Goal: Task Accomplishment & Management: Manage account settings

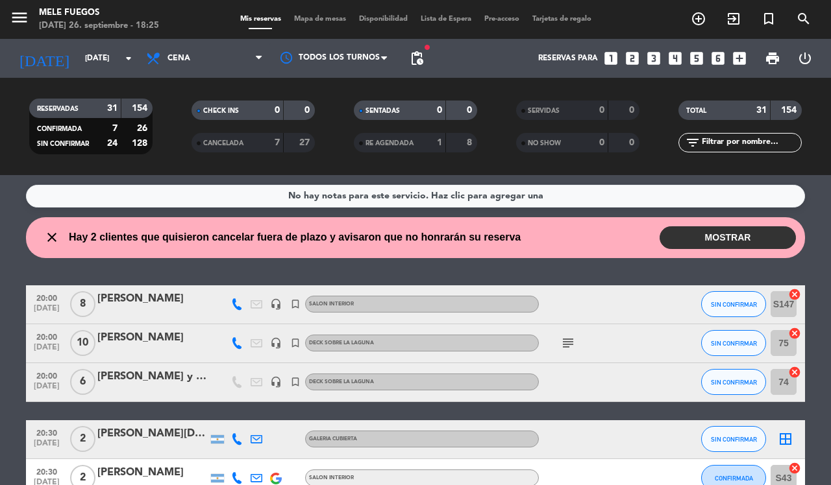
click at [744, 230] on button "MOSTRAR" at bounding box center [727, 237] width 136 height 23
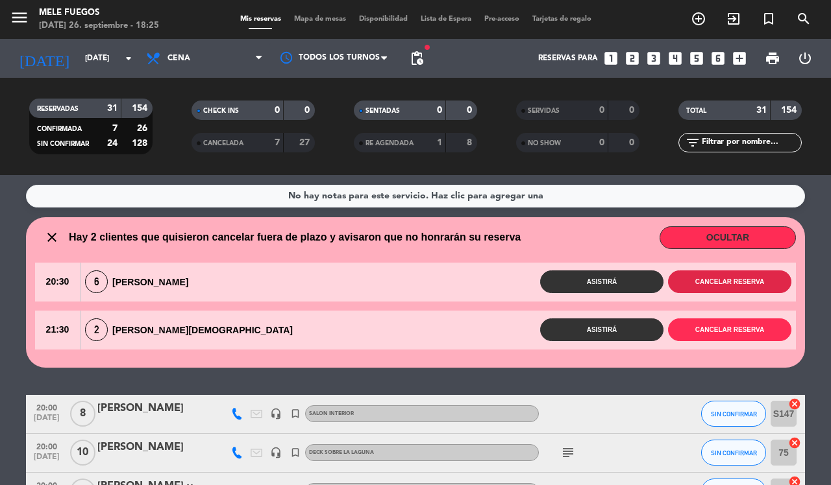
click at [728, 281] on button "Cancelar reserva" at bounding box center [729, 282] width 123 height 23
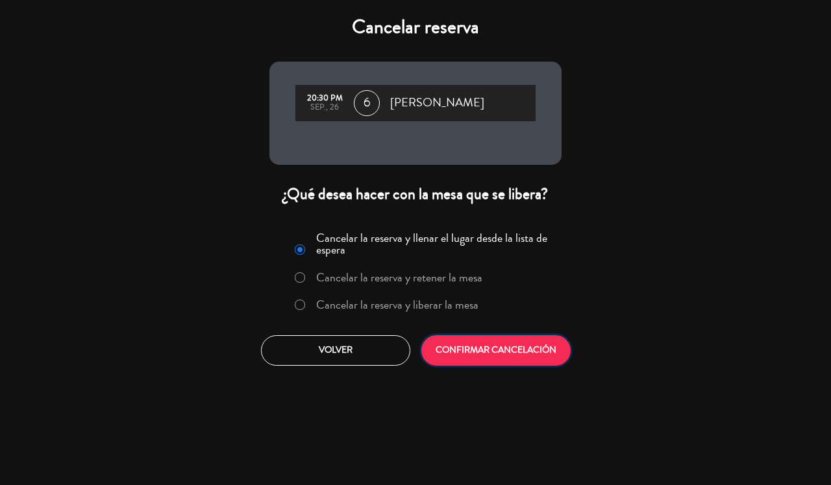
click at [517, 343] on button "CONFIRMAR CANCELACIÓN" at bounding box center [495, 351] width 149 height 31
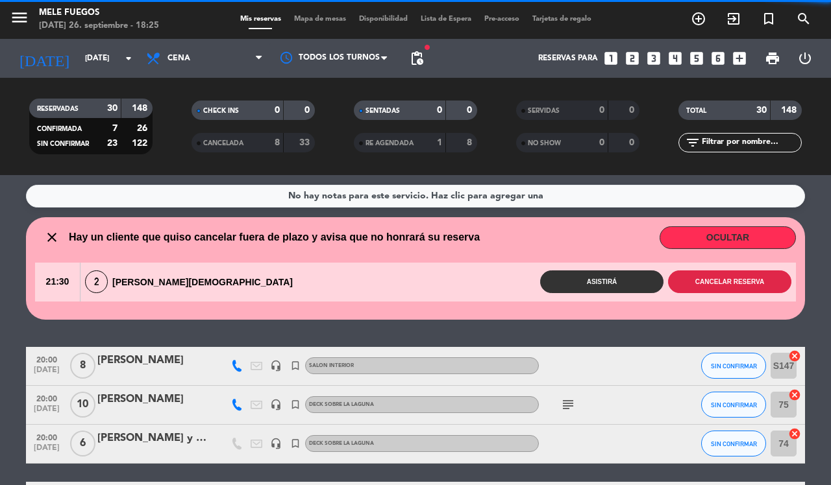
click at [735, 280] on button "Cancelar reserva" at bounding box center [729, 282] width 123 height 23
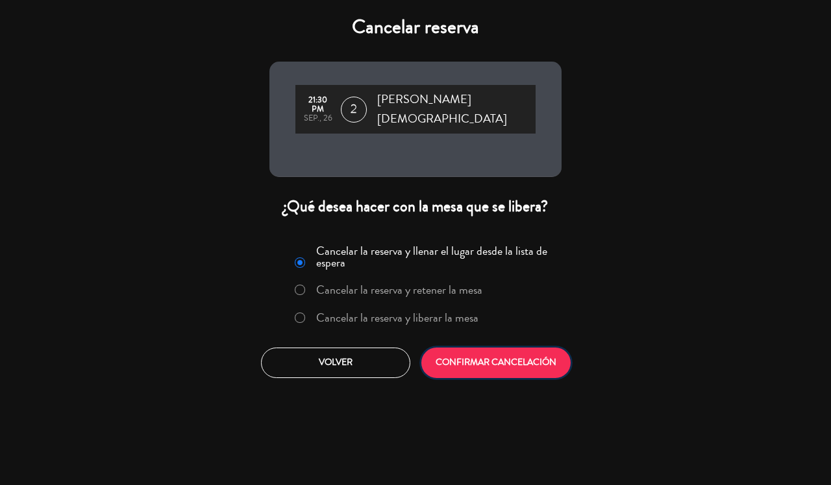
click at [519, 354] on button "CONFIRMAR CANCELACIÓN" at bounding box center [495, 363] width 149 height 31
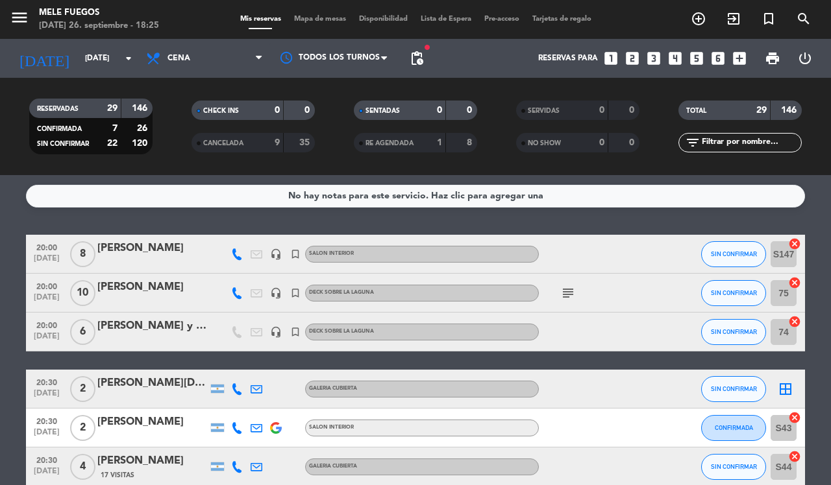
drag, startPoint x: 668, startPoint y: 354, endPoint x: 705, endPoint y: 178, distance: 179.6
click at [705, 178] on div "No hay notas para este servicio. Haz clic para agregar una 20:00 [DATE] 8 [PERS…" at bounding box center [415, 330] width 831 height 310
